Goal: Transaction & Acquisition: Subscribe to service/newsletter

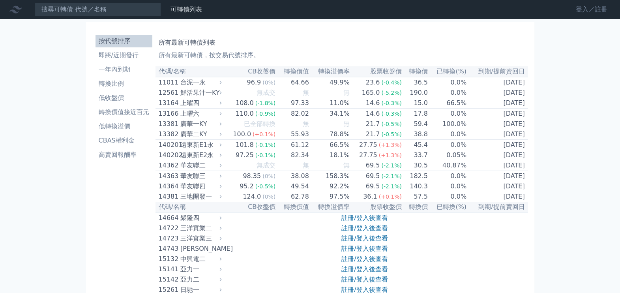
click at [579, 10] on link "登入／註冊" at bounding box center [592, 9] width 44 height 13
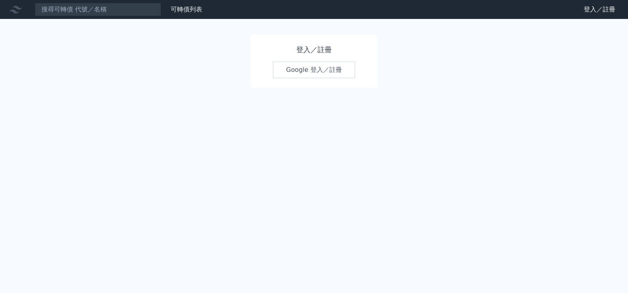
click at [341, 74] on link "Google 登入／註冊" at bounding box center [314, 70] width 82 height 17
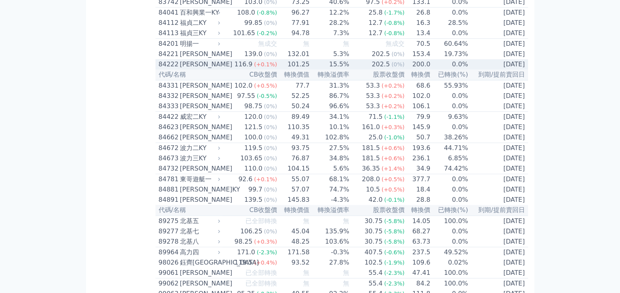
scroll to position [4195, 0]
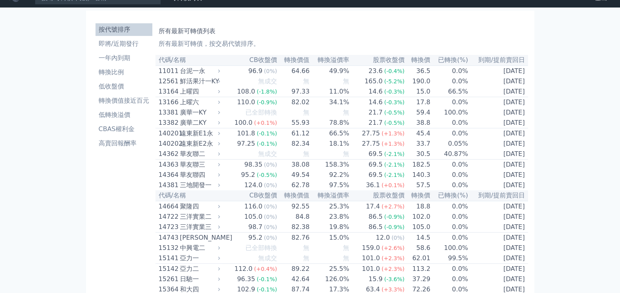
scroll to position [0, 0]
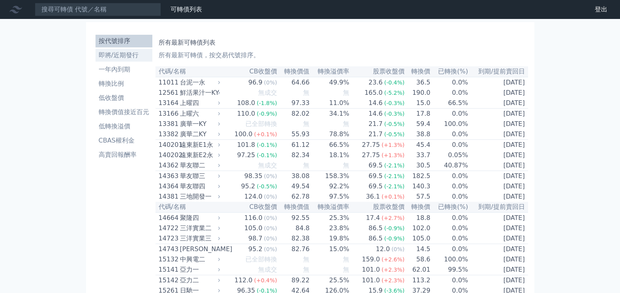
click at [97, 52] on li "即將/近期發行" at bounding box center [124, 55] width 57 height 9
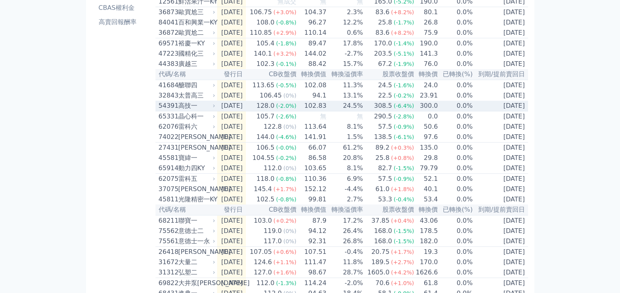
scroll to position [148, 0]
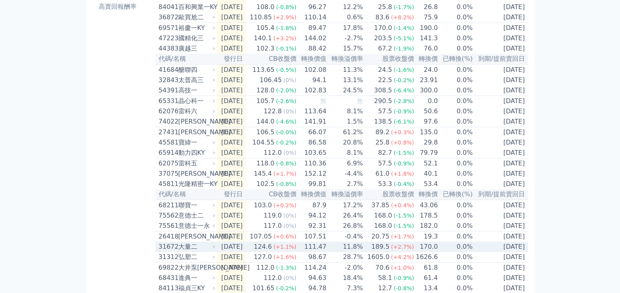
click at [188, 252] on div "大量二" at bounding box center [196, 246] width 36 height 9
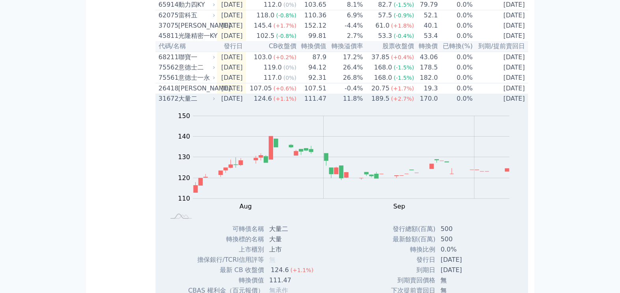
click at [186, 103] on div "大量二" at bounding box center [196, 98] width 36 height 9
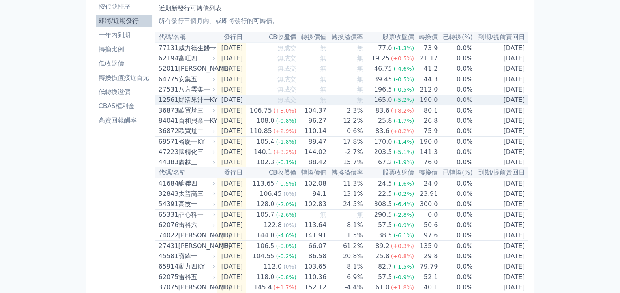
scroll to position [49, 0]
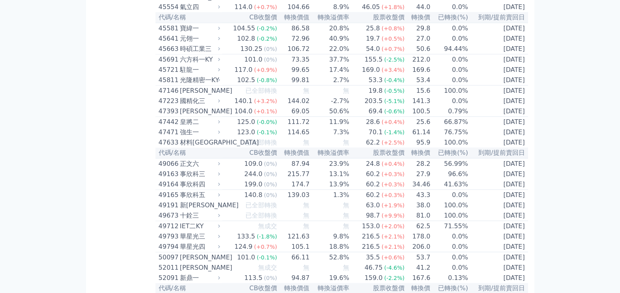
scroll to position [2221, 0]
